Goal: Information Seeking & Learning: Learn about a topic

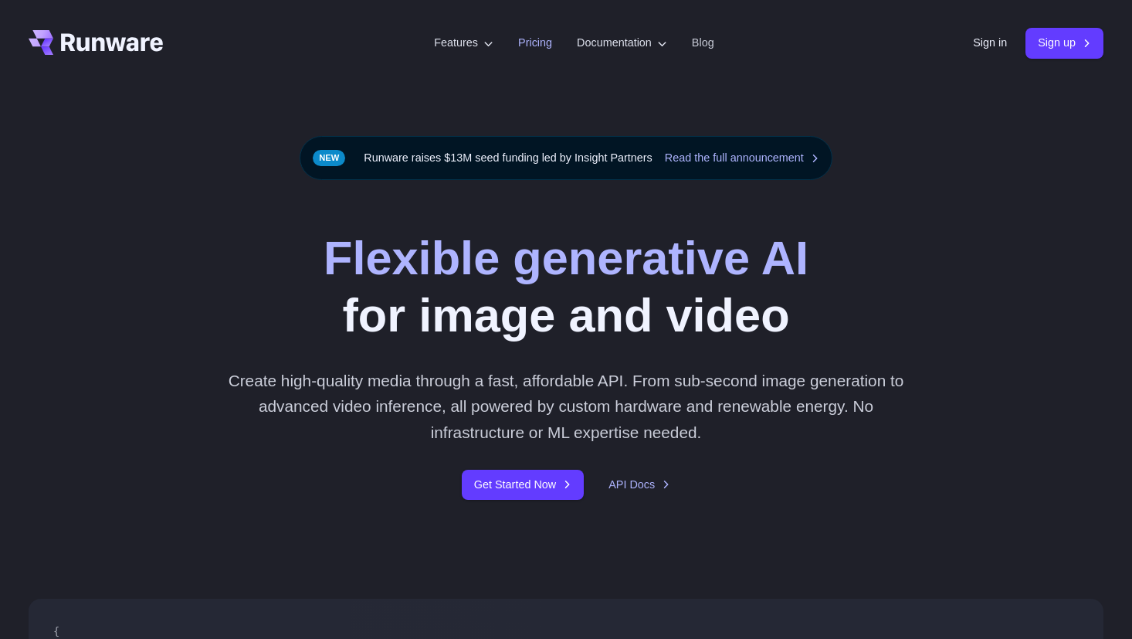
click at [518, 40] on link "Pricing" at bounding box center [535, 43] width 34 height 18
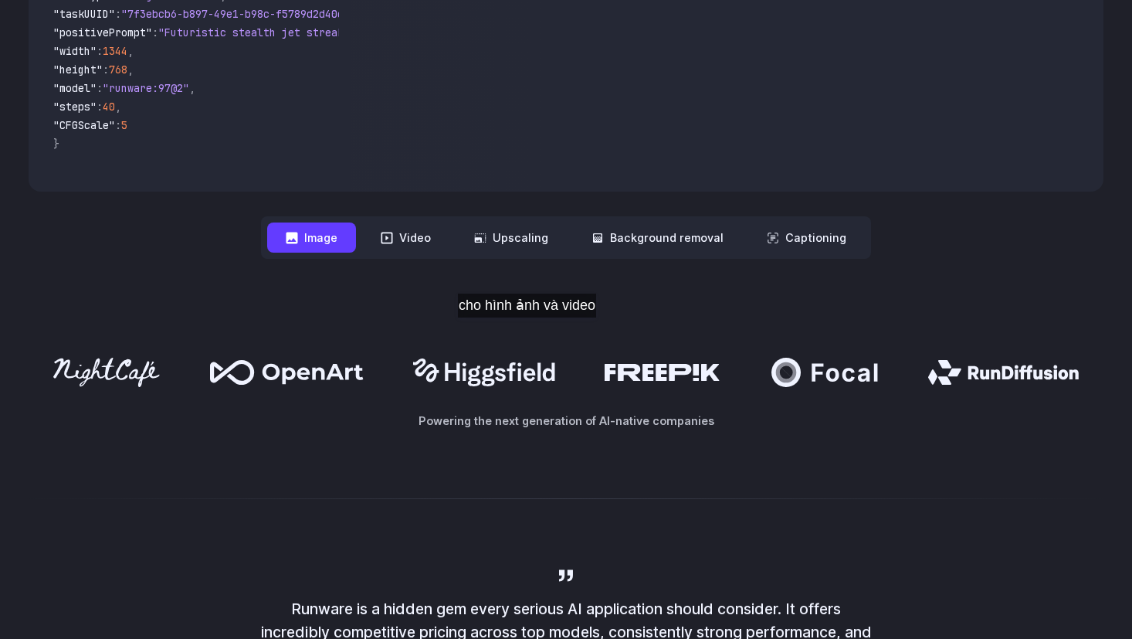
scroll to position [531, 0]
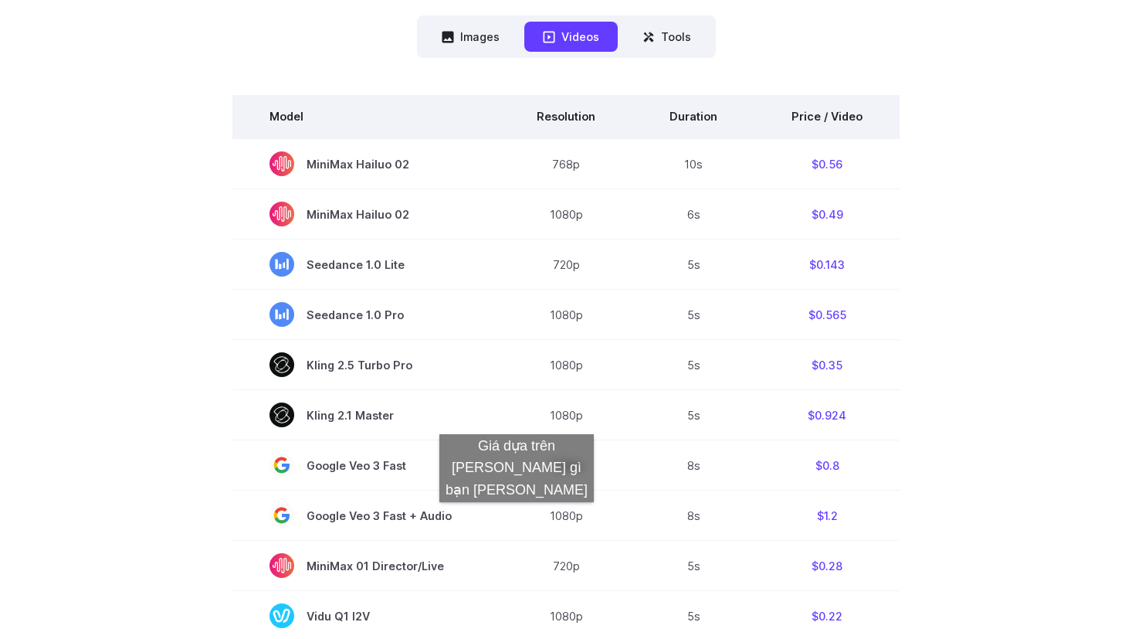
scroll to position [418, 0]
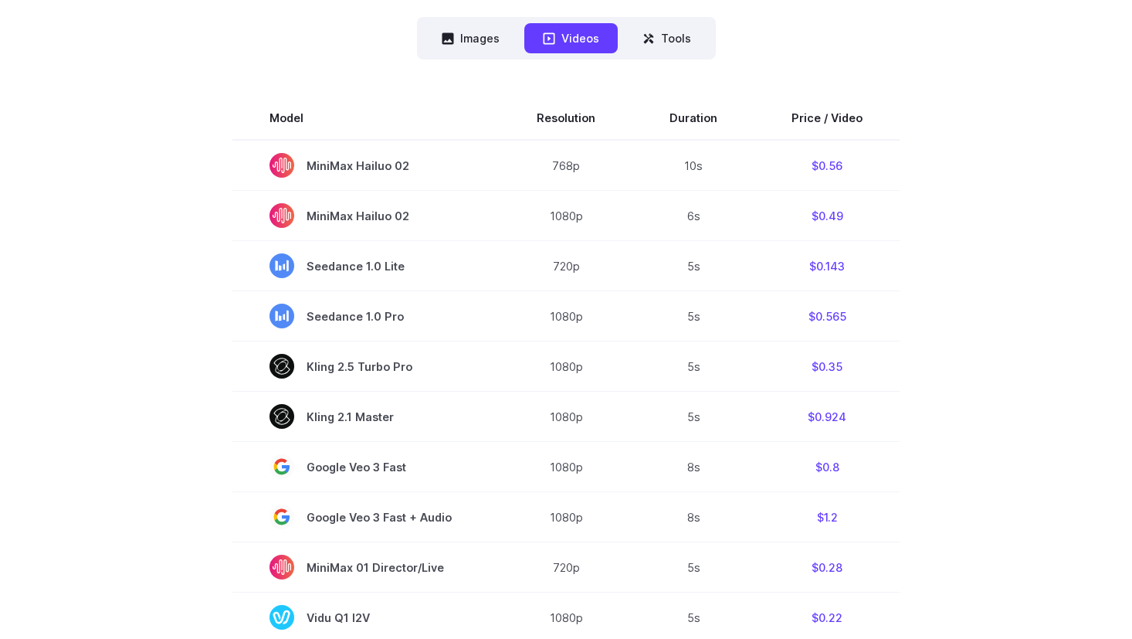
click at [324, 55] on div "Images Videos Tools ****** ****** ***** Model Size Steps Price / Image FLUX.1 […" at bounding box center [566, 605] width 1075 height 1177
